Goal: Task Accomplishment & Management: Use online tool/utility

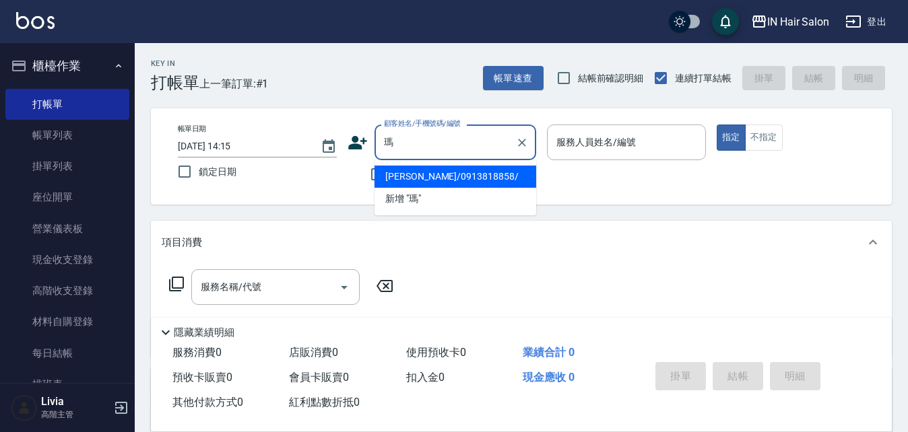
drag, startPoint x: 435, startPoint y: 174, endPoint x: 424, endPoint y: 187, distance: 16.2
click at [435, 174] on li "瑪薇薇/0913818858/" at bounding box center [455, 177] width 162 height 22
type input "瑪薇薇/0913818858/"
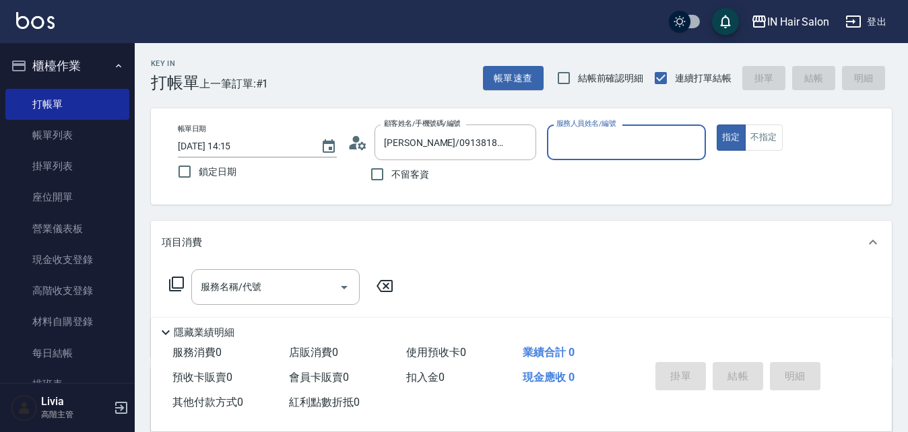
type input "7號設計師Erica-7"
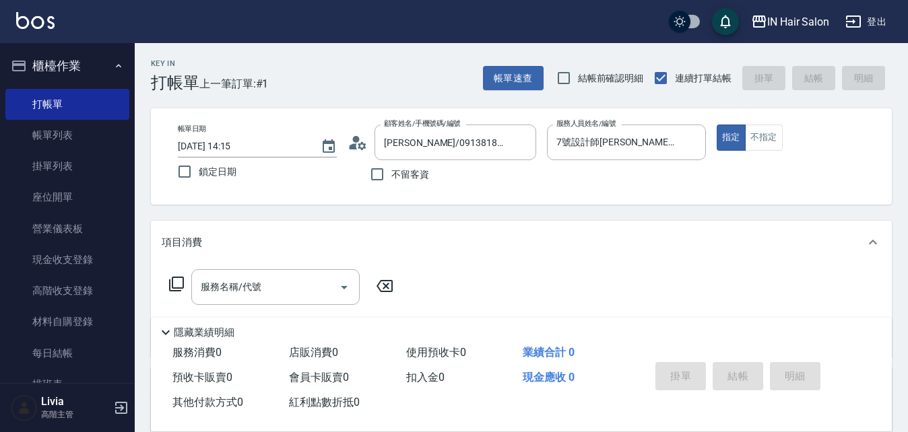
click at [174, 282] on icon at bounding box center [176, 284] width 16 height 16
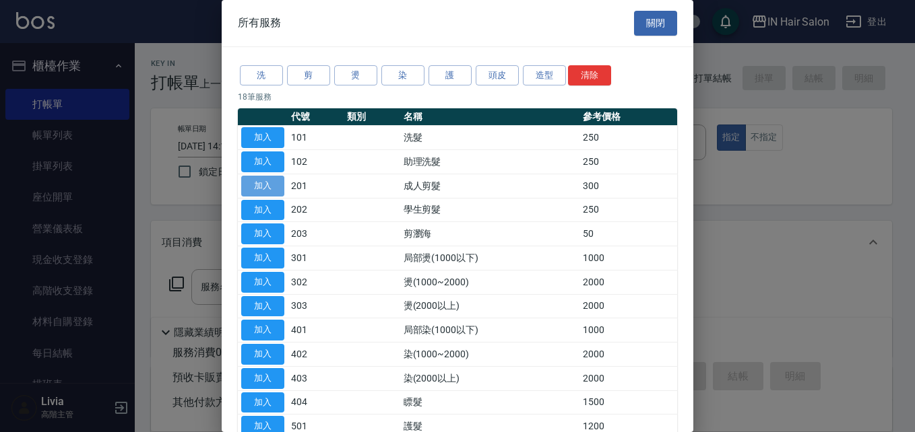
click at [266, 187] on button "加入" at bounding box center [262, 186] width 43 height 21
type input "成人剪髮(201)"
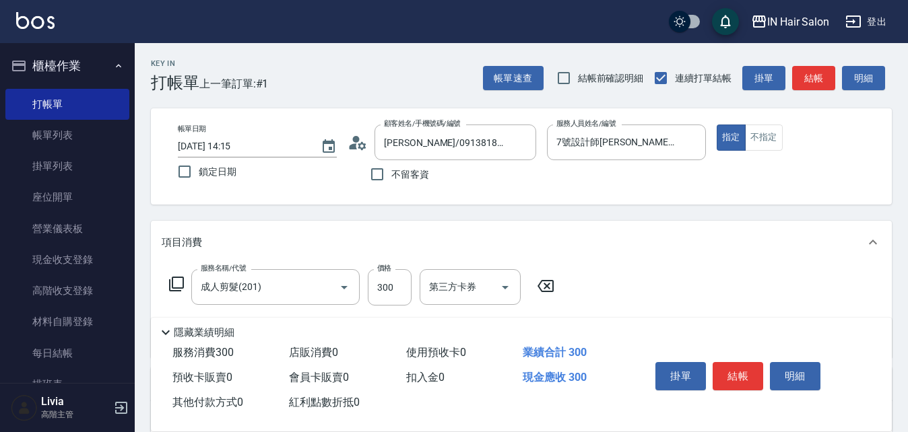
click at [180, 276] on icon at bounding box center [176, 284] width 16 height 16
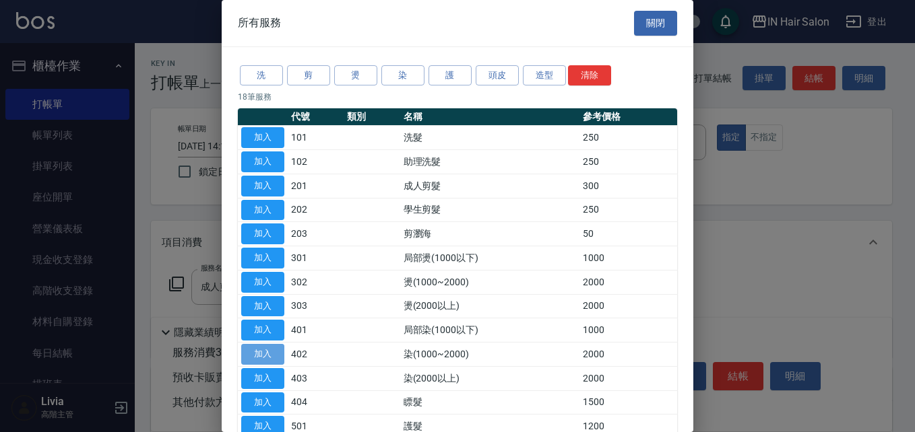
click at [266, 352] on button "加入" at bounding box center [262, 354] width 43 height 21
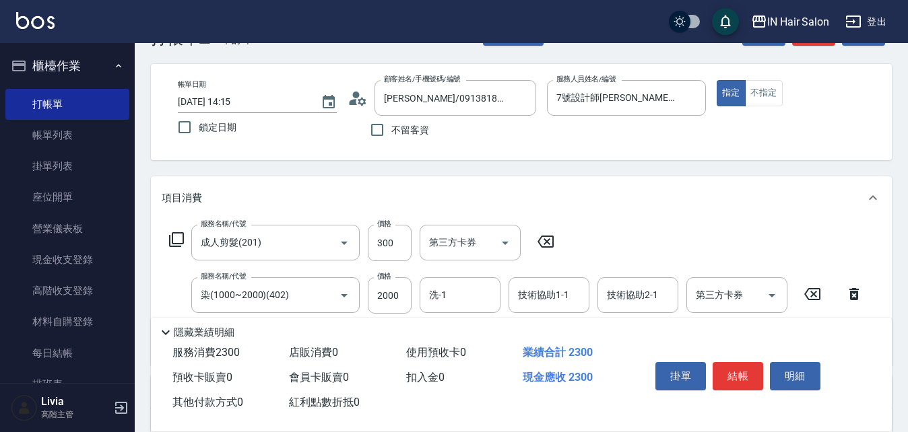
scroll to position [67, 0]
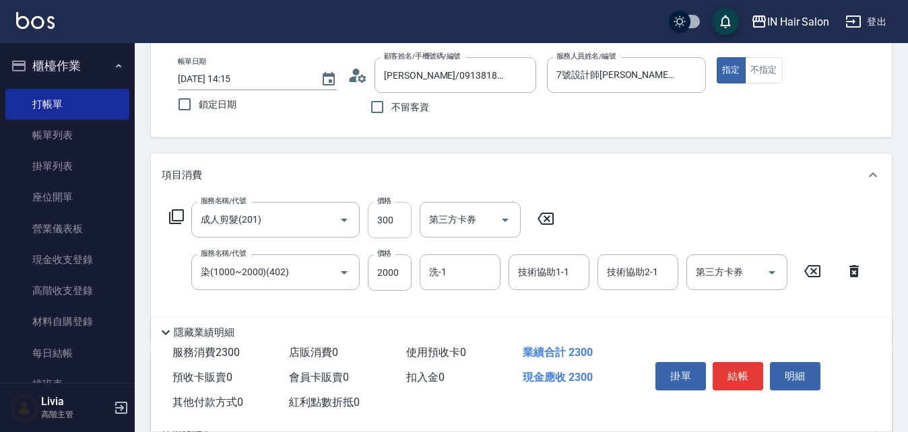
click at [399, 216] on input "300" at bounding box center [390, 220] width 44 height 36
click at [399, 217] on input "300" at bounding box center [390, 220] width 44 height 36
type input "340"
click at [400, 273] on input "2000" at bounding box center [390, 273] width 44 height 36
type input "1955"
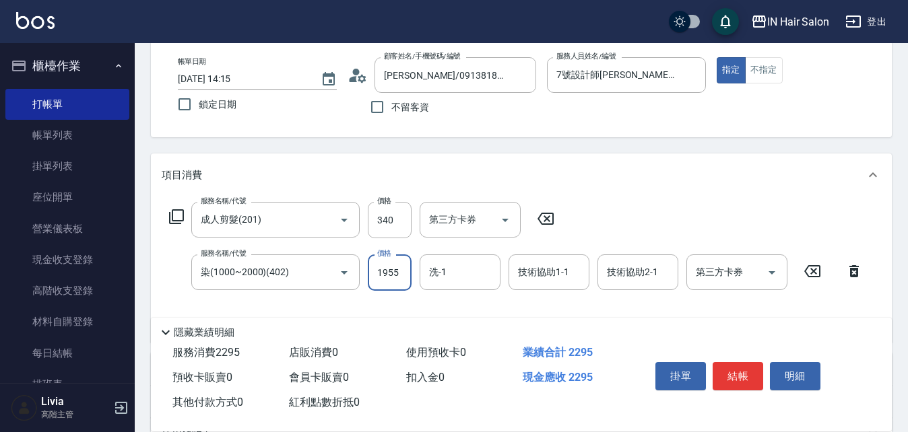
click at [353, 303] on div "服務名稱/代號 成人剪髮(201) 服務名稱/代號 價格 340 價格 第三方卡券 第三方卡券 服務名稱/代號 染(1000~2000)(402) 服務名稱/…" at bounding box center [516, 267] width 709 height 130
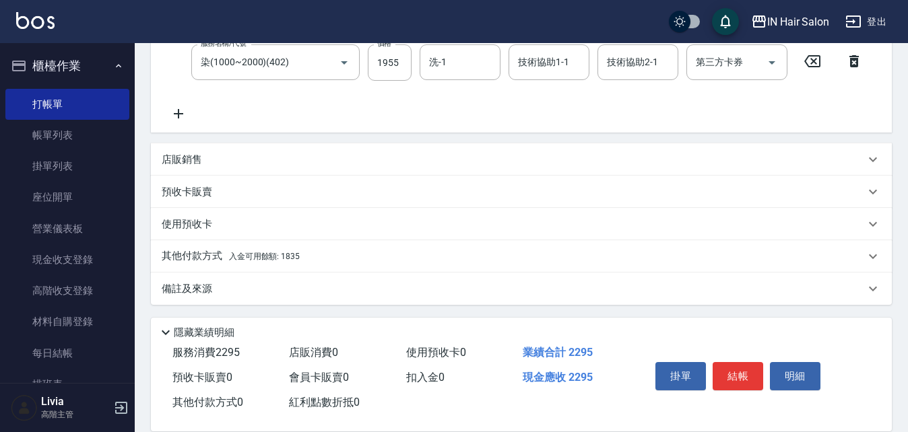
scroll to position [280, 0]
click at [201, 251] on p "其他付款方式 入金可用餘額: 1835" at bounding box center [231, 254] width 138 height 15
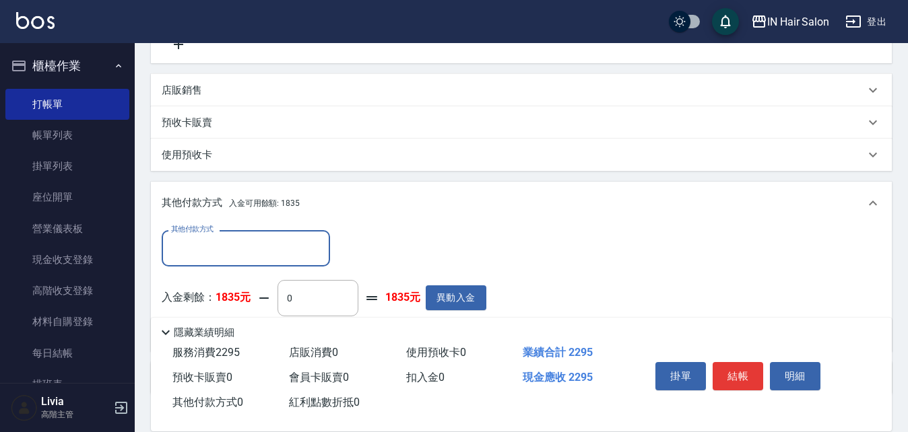
scroll to position [414, 0]
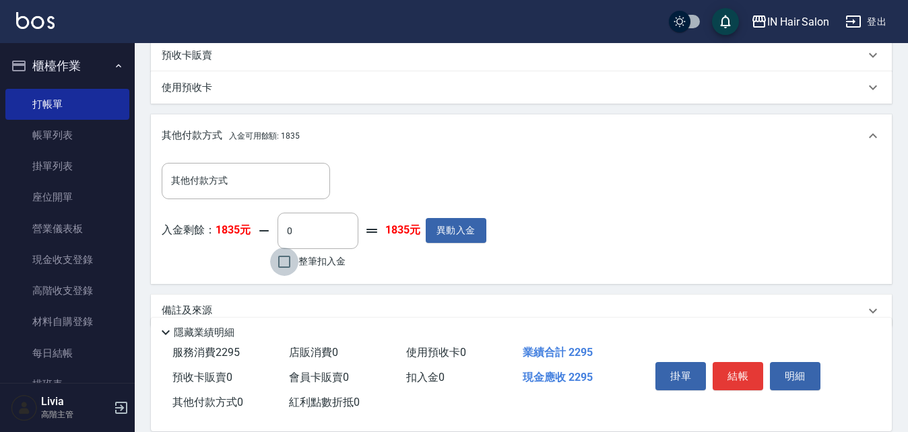
click at [282, 260] on input "整筆扣入金" at bounding box center [284, 262] width 28 height 28
checkbox input "true"
type input "1835"
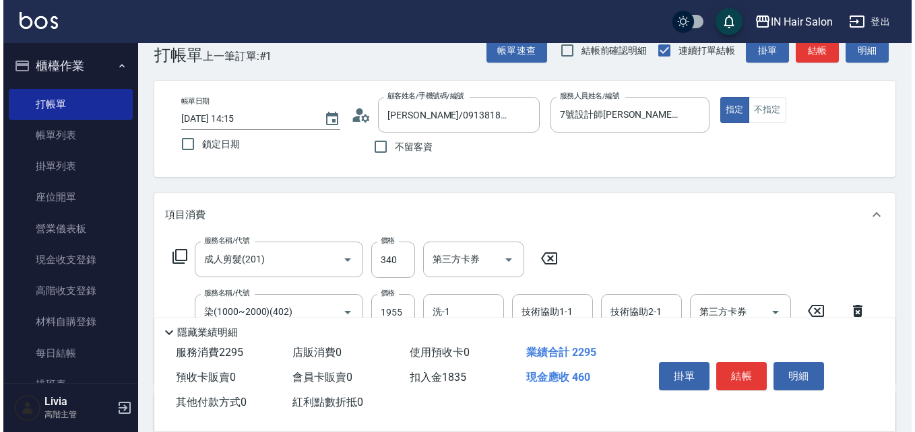
scroll to position [0, 0]
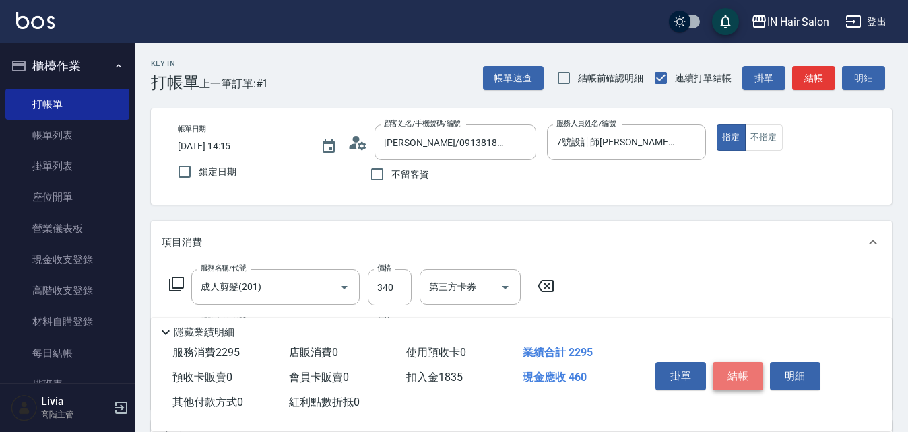
click at [739, 371] on button "結帳" at bounding box center [738, 376] width 51 height 28
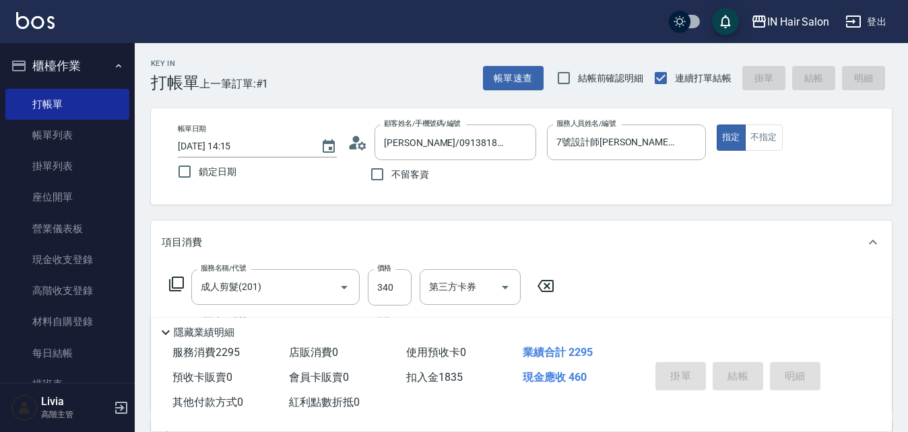
type input "2025/10/15 14:51"
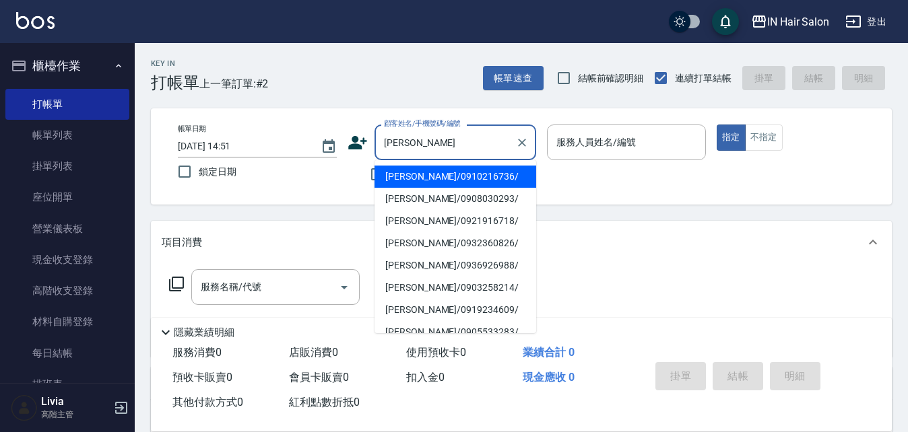
click at [445, 175] on li "楊雅婷/0910216736/" at bounding box center [455, 177] width 162 height 22
type input "楊雅婷/0910216736/"
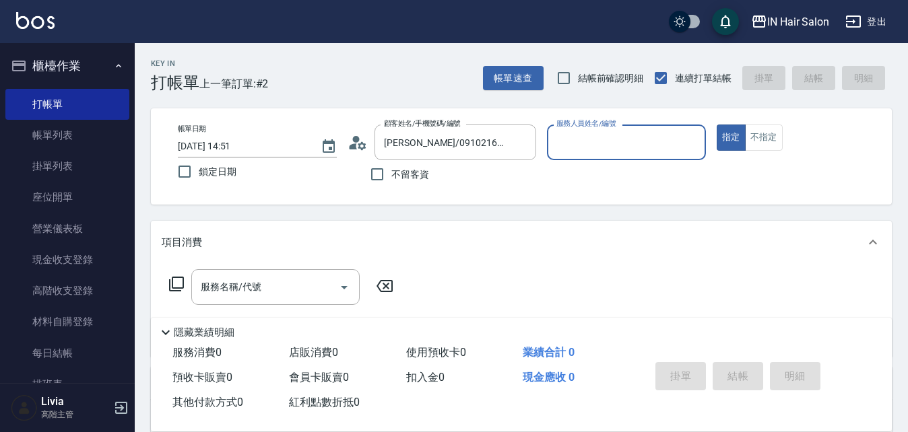
type input "8號店長Livia-8"
click at [177, 282] on icon at bounding box center [176, 284] width 16 height 16
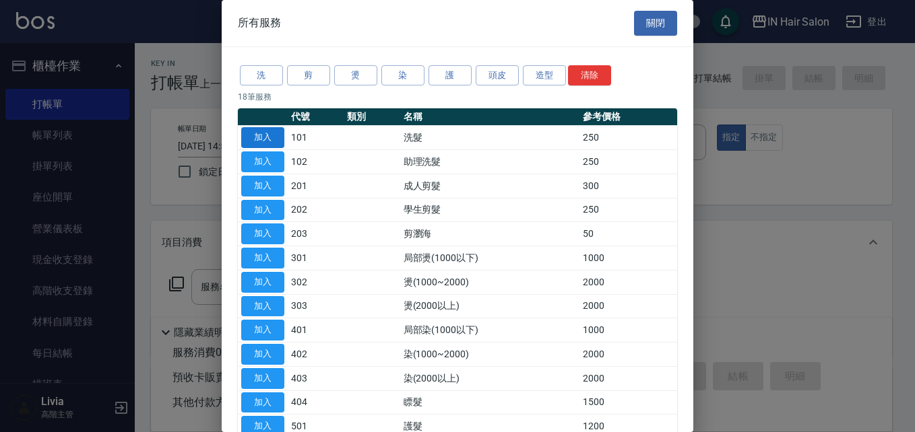
click at [266, 137] on button "加入" at bounding box center [262, 137] width 43 height 21
type input "洗髮(101)"
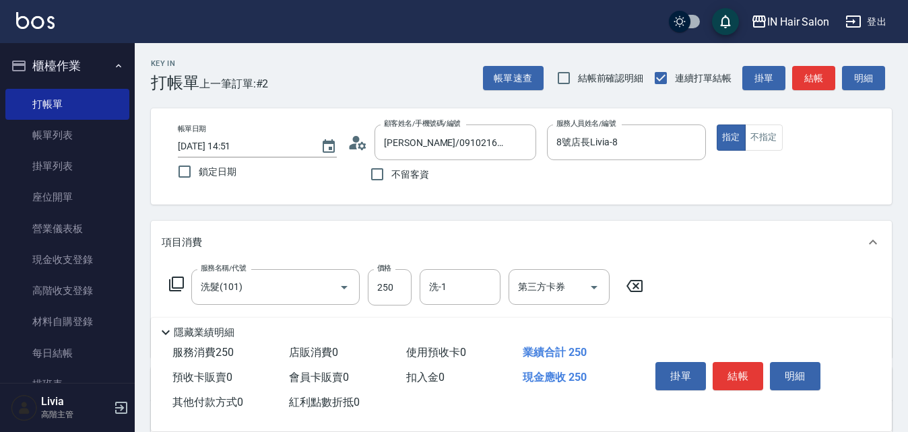
click at [181, 279] on icon at bounding box center [176, 284] width 16 height 16
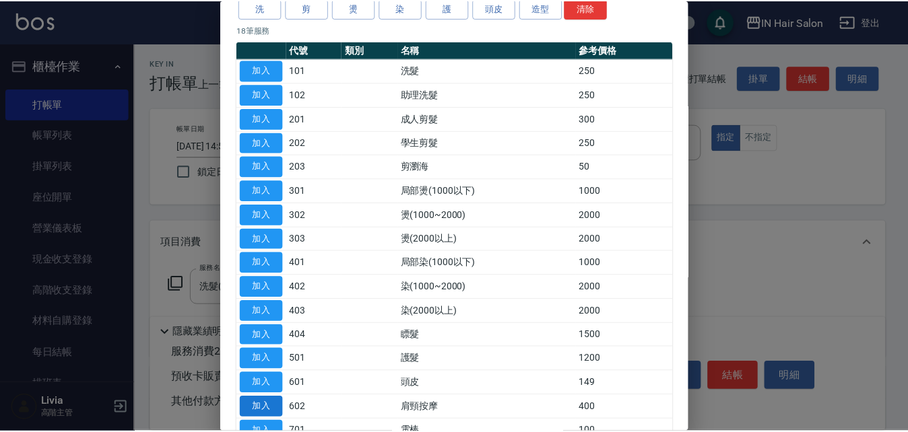
scroll to position [135, 0]
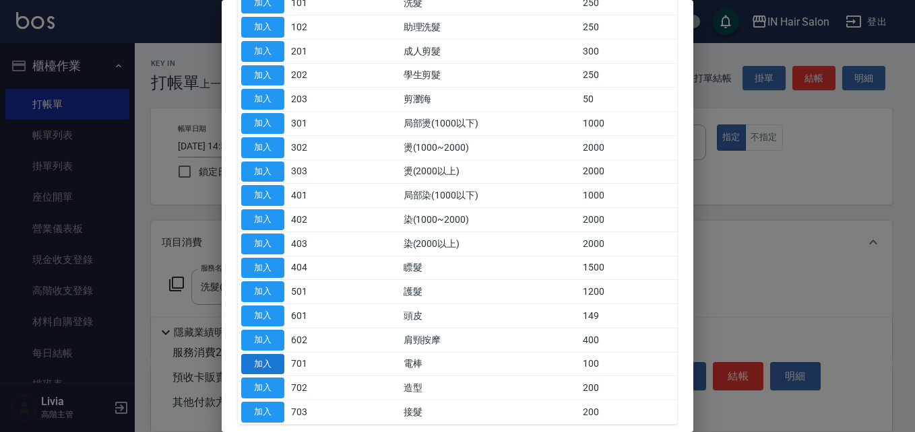
click at [268, 364] on button "加入" at bounding box center [262, 364] width 43 height 21
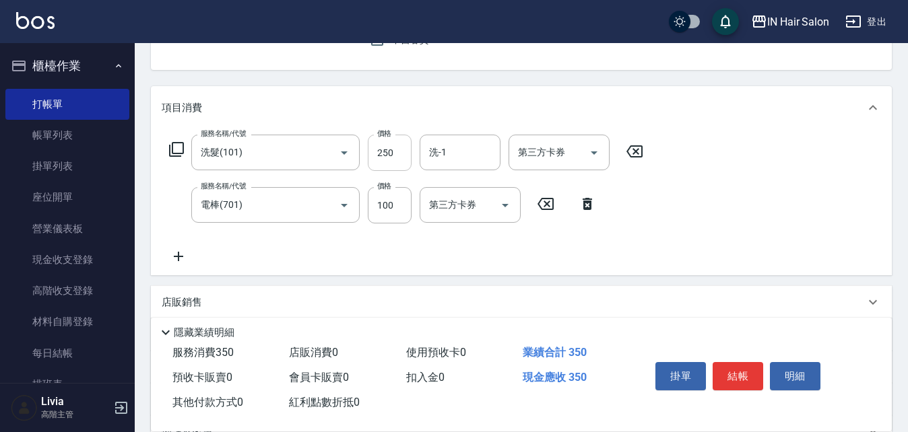
click at [403, 158] on input "250" at bounding box center [390, 153] width 44 height 36
type input "300"
click at [324, 242] on div "服務名稱/代號 洗髮(101) 服務名稱/代號 價格 300 價格 洗-1 洗-1 第三方卡券 第三方卡券 服務名稱/代號 電棒(701) 服務名稱/代號 價…" at bounding box center [407, 200] width 490 height 130
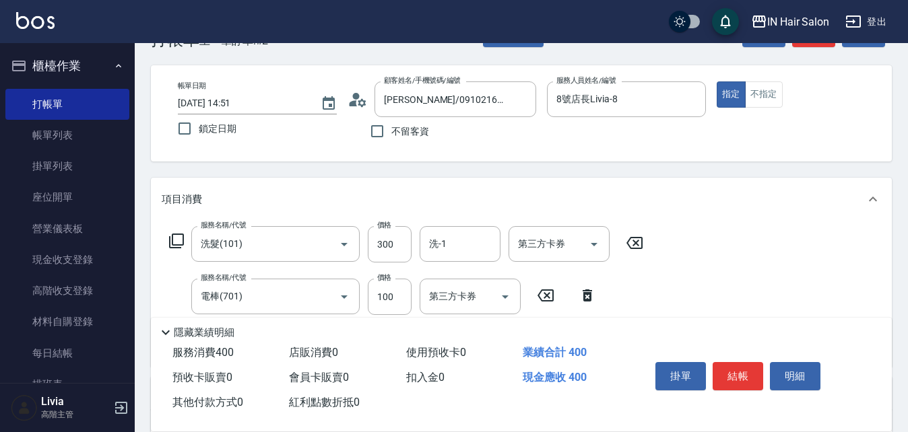
scroll to position [0, 0]
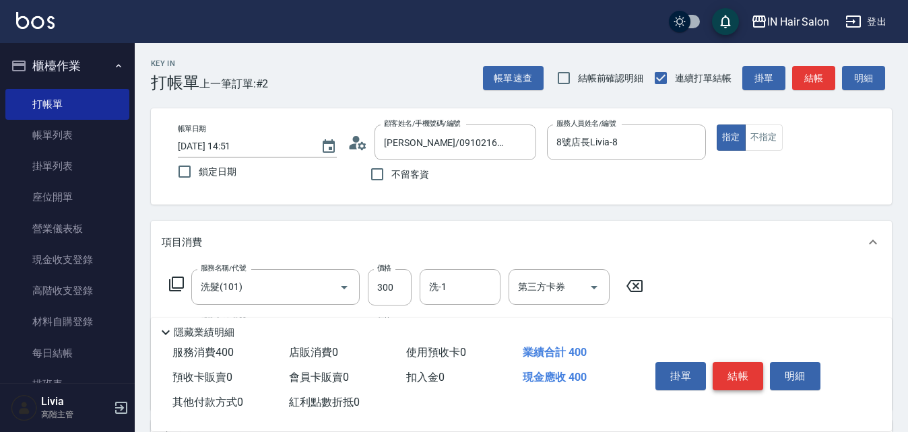
click at [742, 373] on button "結帳" at bounding box center [738, 376] width 51 height 28
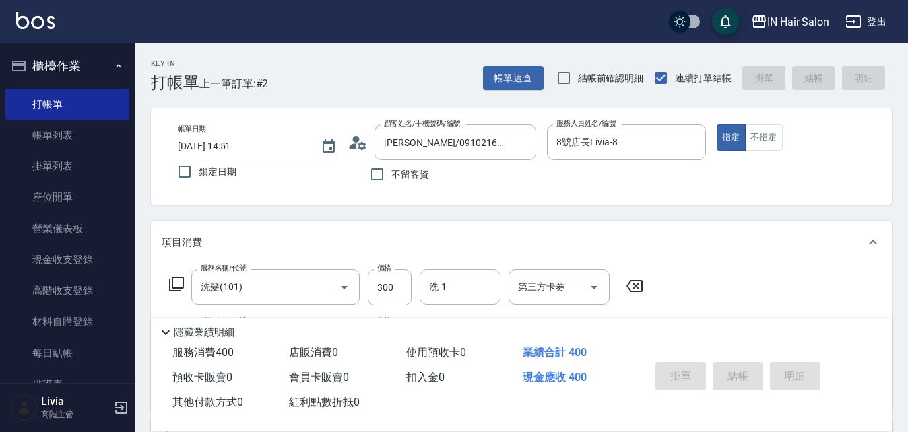
type input "2025/10/15 14:52"
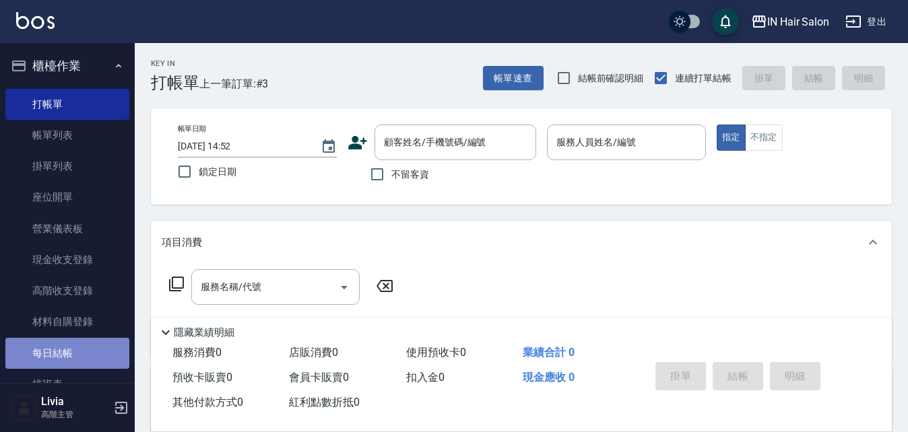
click at [81, 350] on link "每日結帳" at bounding box center [67, 353] width 124 height 31
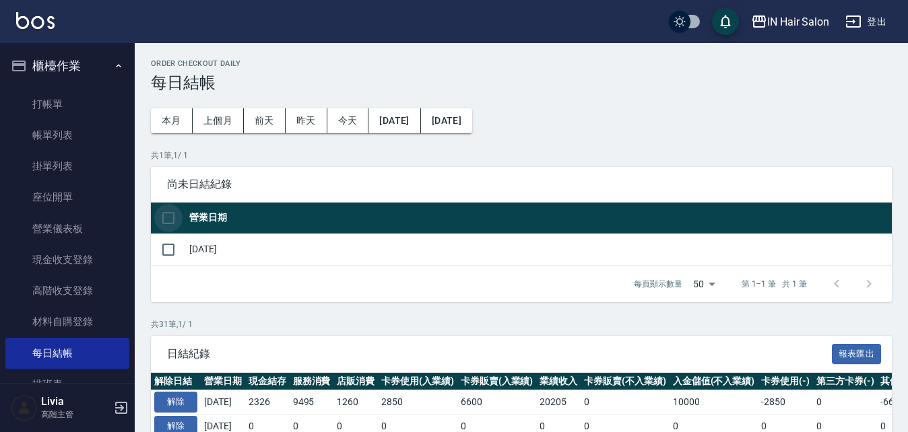
click at [169, 218] on input "checkbox" at bounding box center [168, 218] width 28 height 28
checkbox input "true"
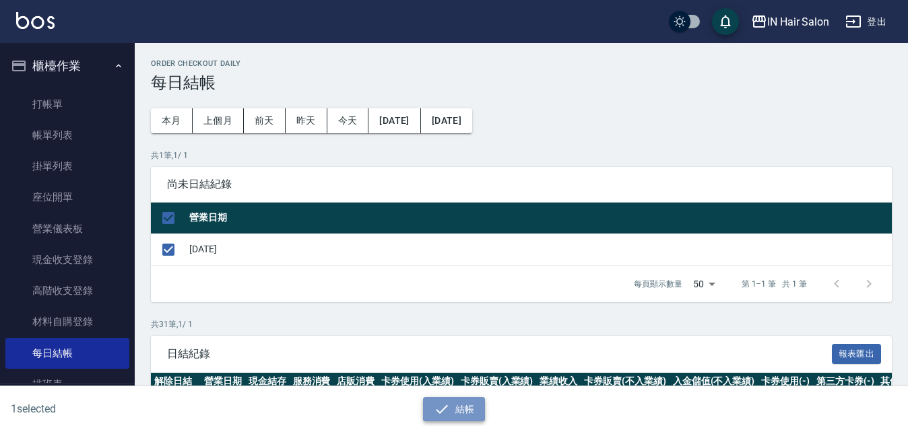
click at [461, 412] on button "結帳" at bounding box center [454, 409] width 63 height 25
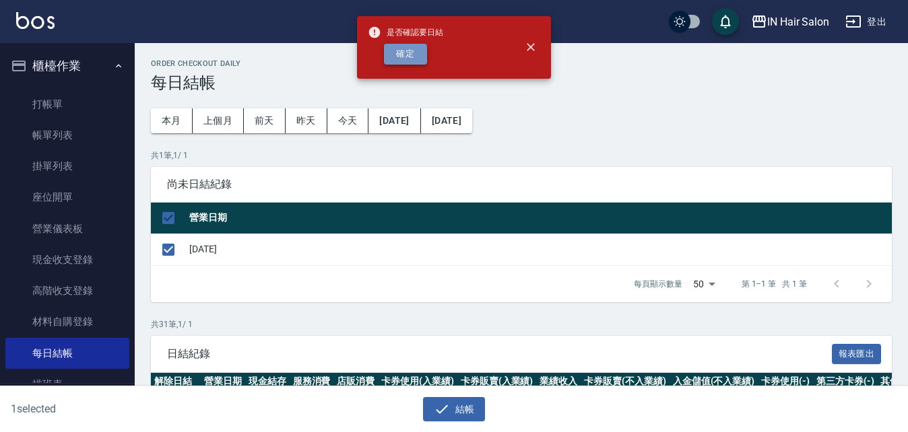
click at [406, 54] on button "確定" at bounding box center [405, 54] width 43 height 21
checkbox input "false"
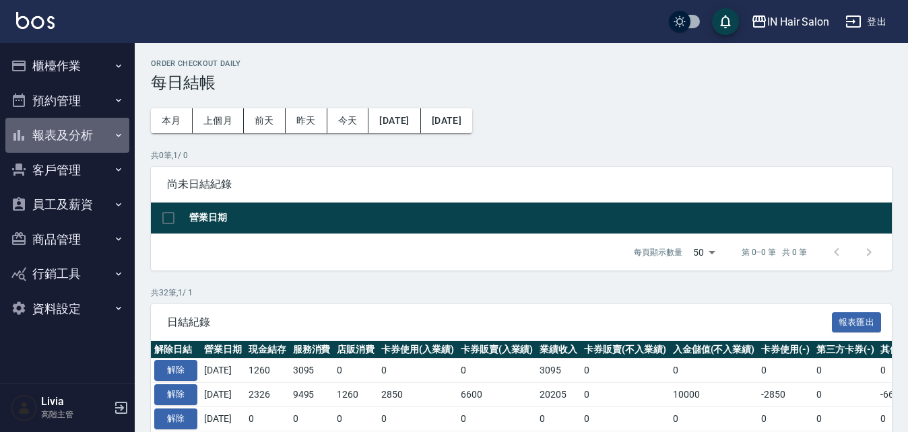
drag, startPoint x: 62, startPoint y: 130, endPoint x: 62, endPoint y: 179, distance: 49.2
click at [62, 131] on button "報表及分析" at bounding box center [67, 135] width 124 height 35
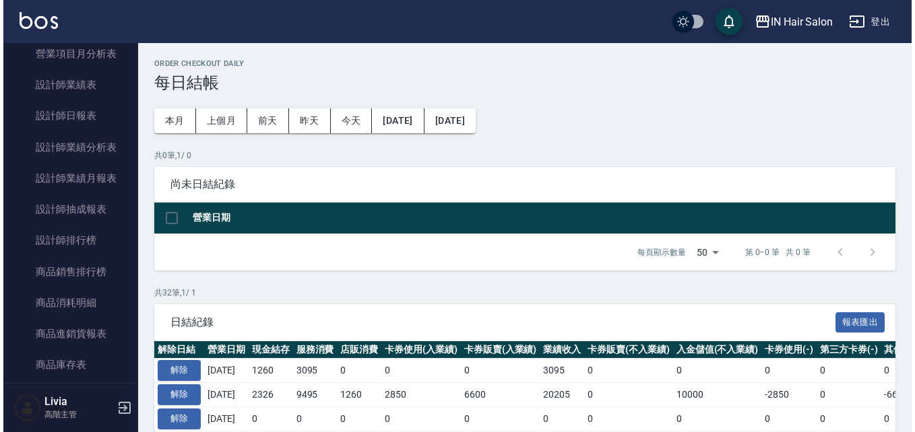
scroll to position [539, 0]
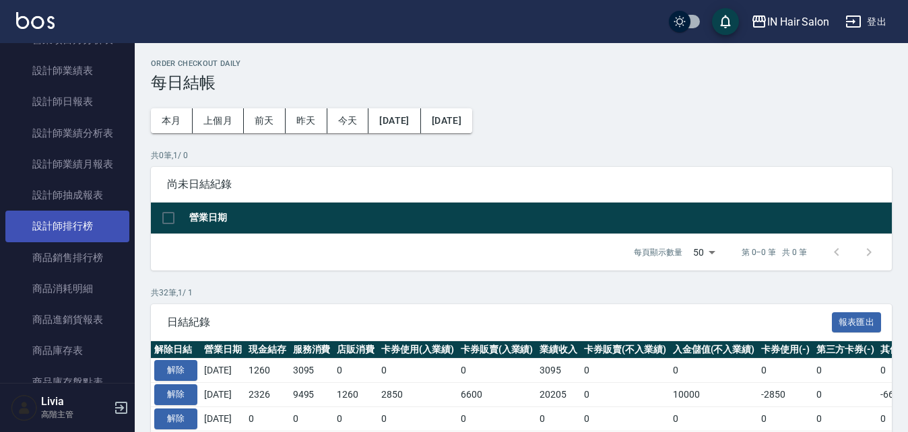
click at [79, 228] on link "設計師排行榜" at bounding box center [67, 226] width 124 height 31
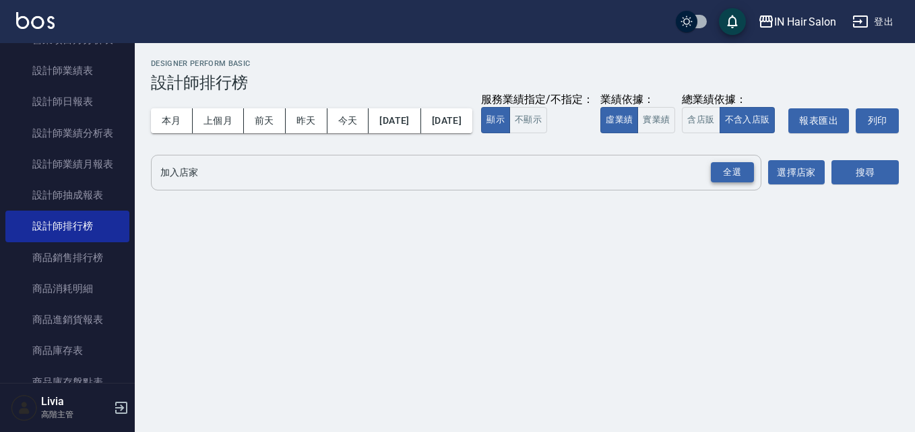
click at [733, 183] on div "全選" at bounding box center [732, 172] width 43 height 21
click at [344, 121] on button "今天" at bounding box center [348, 120] width 42 height 25
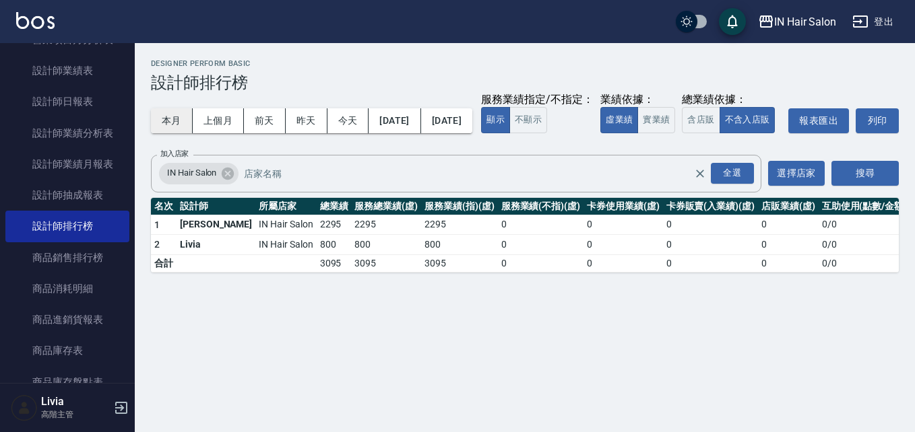
click at [169, 117] on button "本月" at bounding box center [172, 120] width 42 height 25
